Goal: Information Seeking & Learning: Learn about a topic

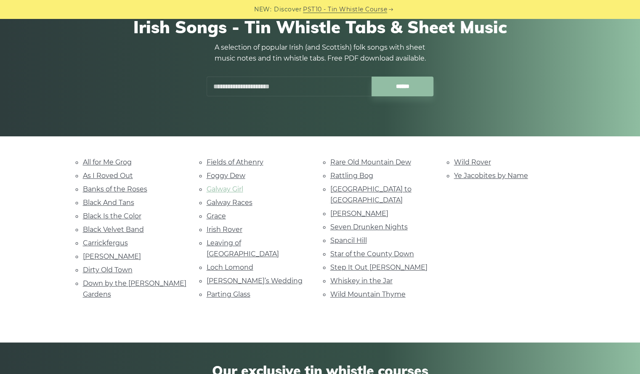
click at [232, 186] on link "Galway Girl" at bounding box center [224, 189] width 37 height 8
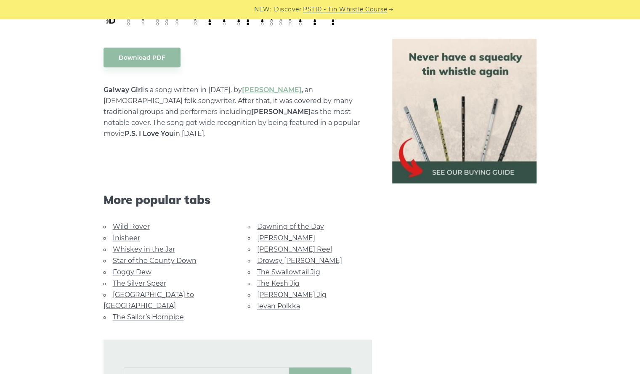
scroll to position [456, 0]
click at [178, 256] on link "Star of the County Down" at bounding box center [155, 260] width 84 height 8
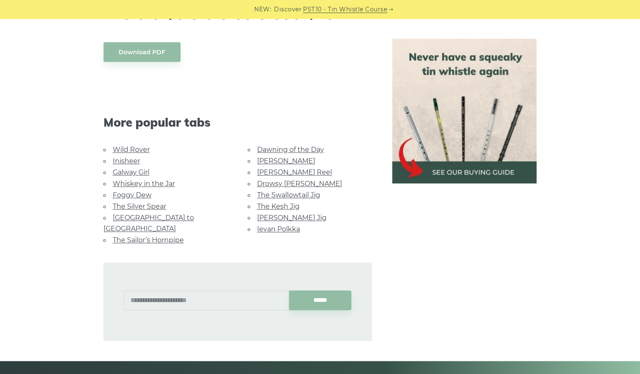
scroll to position [473, 0]
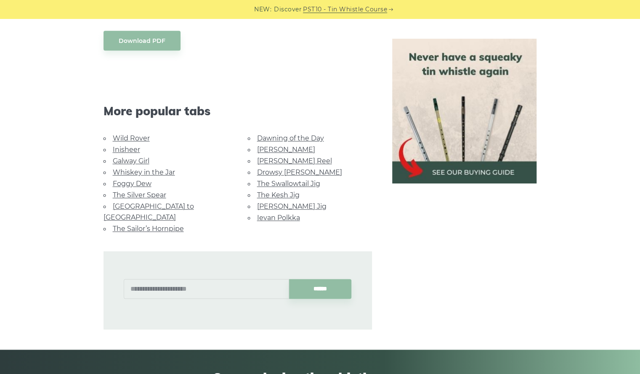
click at [145, 170] on link "Whiskey in the Jar" at bounding box center [144, 172] width 62 height 8
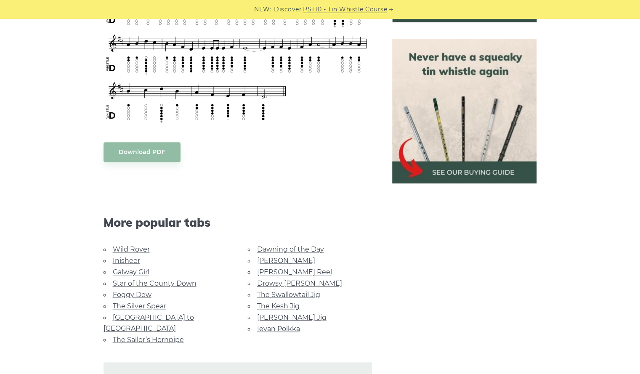
scroll to position [389, 0]
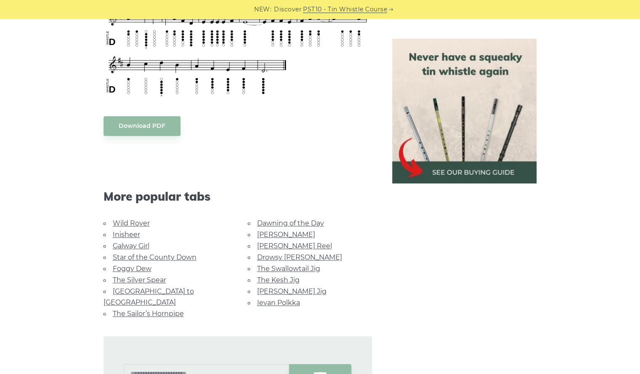
click at [138, 267] on link "Foggy Dew" at bounding box center [132, 268] width 39 height 8
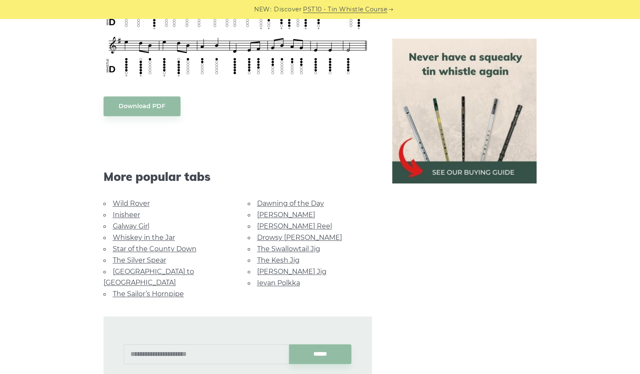
scroll to position [409, 0]
click at [129, 215] on link "Inisheer" at bounding box center [126, 214] width 27 height 8
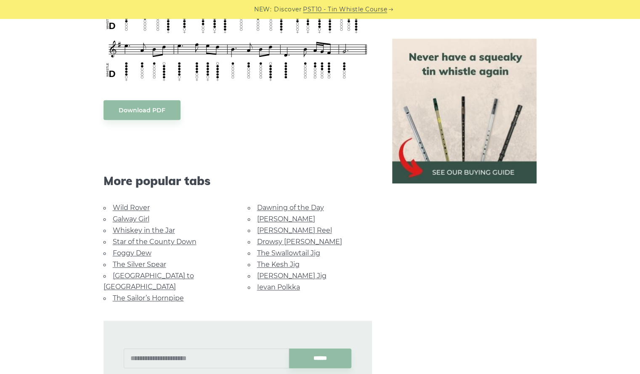
scroll to position [515, 0]
click at [285, 260] on link "The Kesh Jig" at bounding box center [278, 264] width 42 height 8
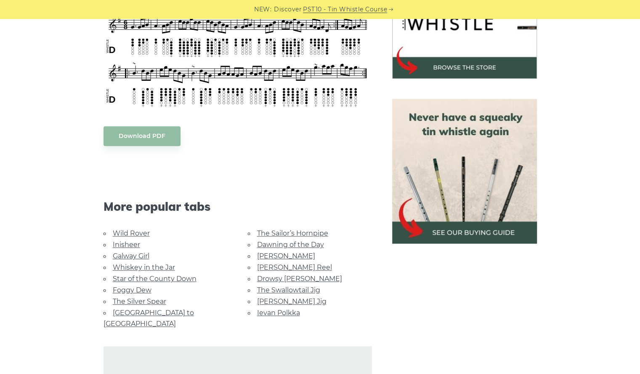
scroll to position [313, 0]
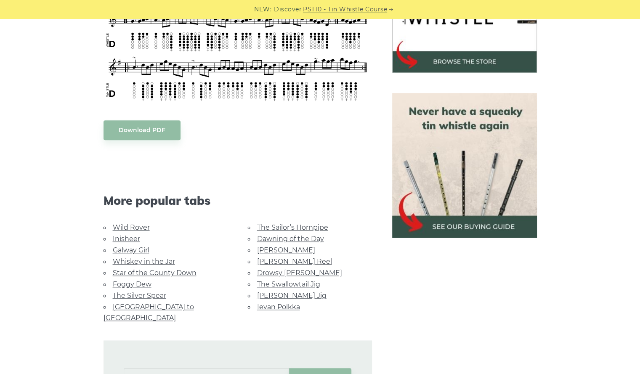
drag, startPoint x: 314, startPoint y: 227, endPoint x: 274, endPoint y: 224, distance: 40.1
click at [274, 224] on link "The Sailor’s Hornpipe" at bounding box center [292, 227] width 71 height 8
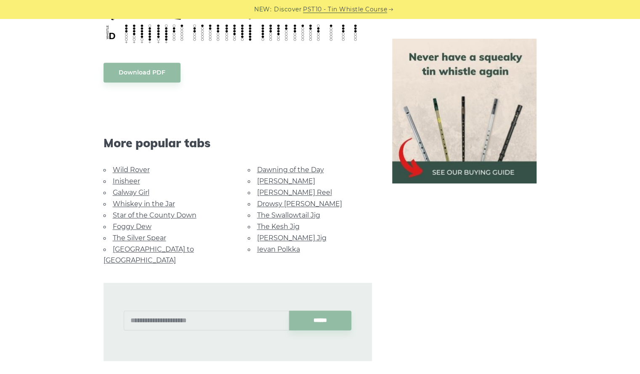
scroll to position [483, 0]
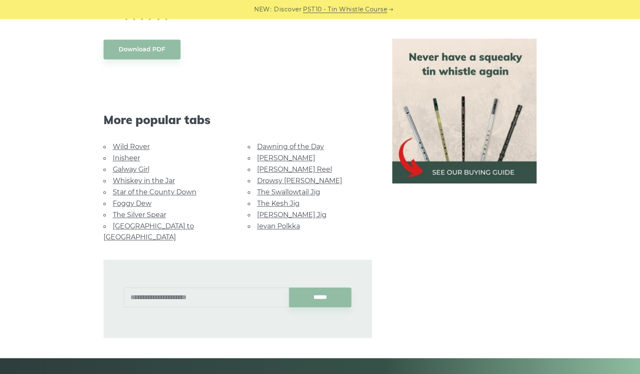
click at [167, 224] on link "Rocky Road to Dublin" at bounding box center [148, 231] width 90 height 19
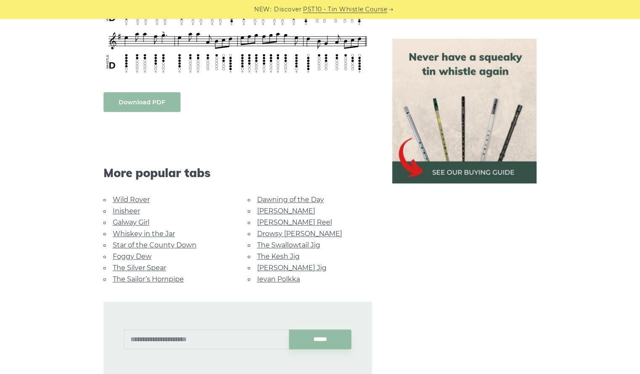
scroll to position [377, 0]
click at [296, 240] on link "The Swallowtail Jig" at bounding box center [288, 244] width 63 height 8
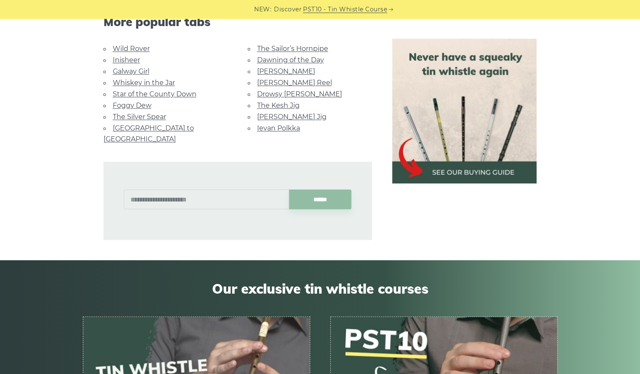
scroll to position [781, 0]
click at [275, 128] on li "Ievan Polkka" at bounding box center [310, 127] width 124 height 11
click at [275, 125] on link "Ievan Polkka" at bounding box center [278, 128] width 43 height 8
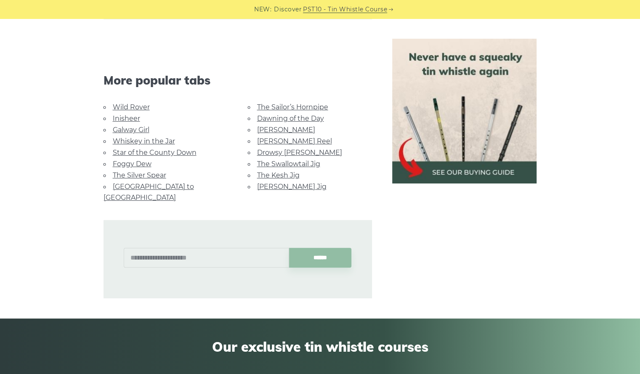
scroll to position [1998, 0]
click at [279, 149] on link "Drowsy [PERSON_NAME]" at bounding box center [299, 152] width 85 height 8
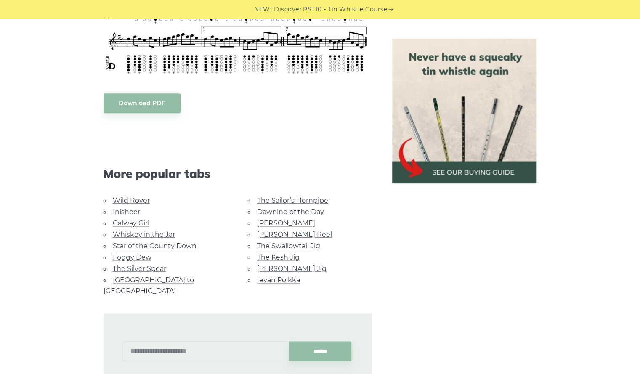
scroll to position [478, 0]
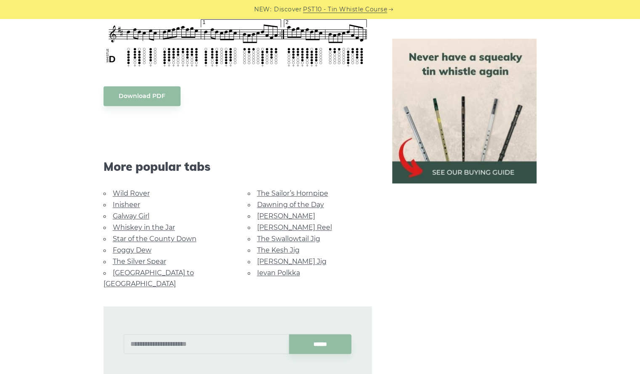
click at [138, 244] on li "Foggy Dew" at bounding box center [165, 249] width 124 height 11
click at [152, 260] on link "The Silver Spear" at bounding box center [139, 261] width 53 height 8
